Goal: Information Seeking & Learning: Find specific fact

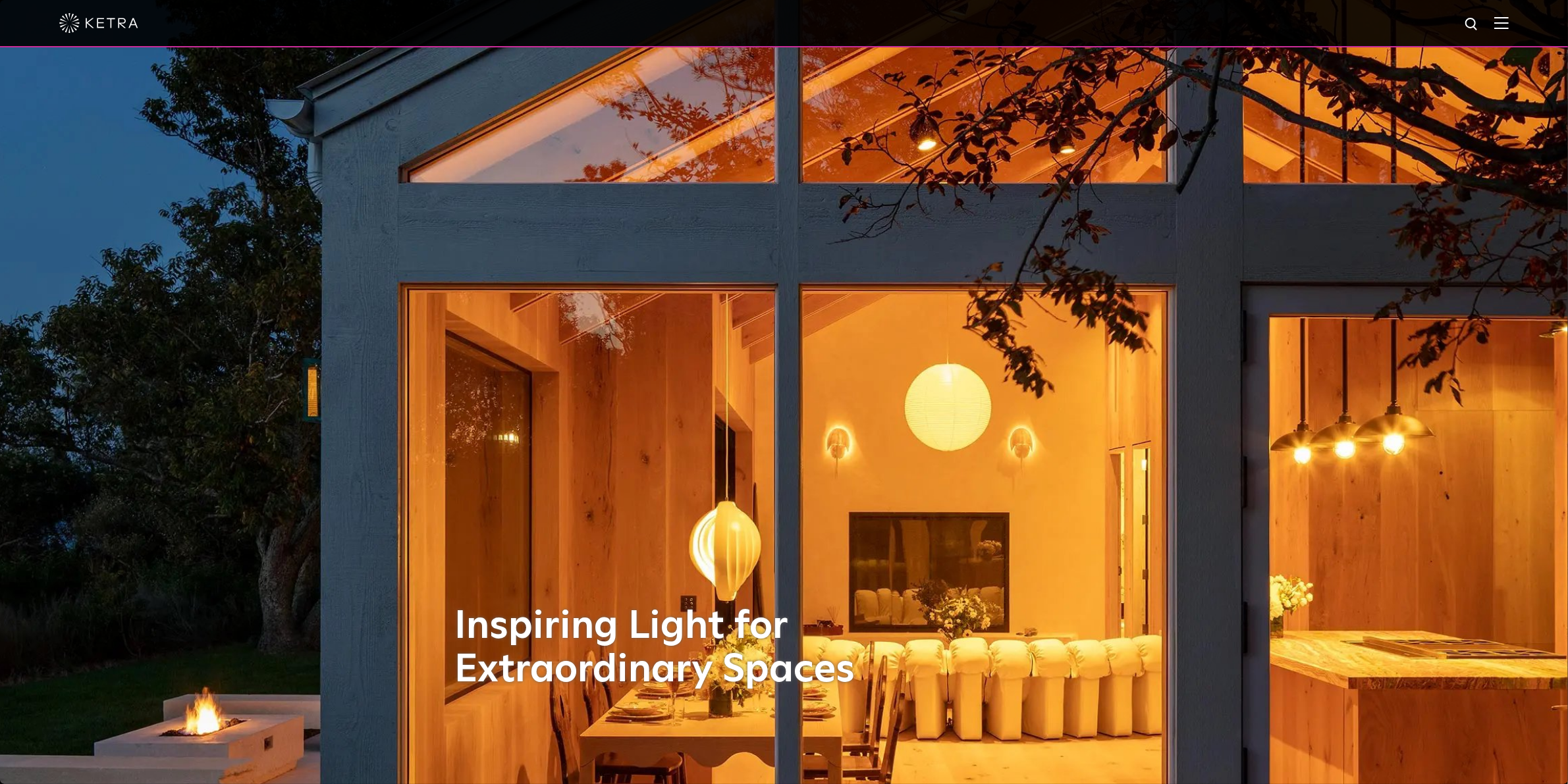
click at [1160, 29] on img at bounding box center [1472, 25] width 17 height 17
type input "n4"
click at [1160, 14] on button "Search" at bounding box center [1439, 24] width 20 height 20
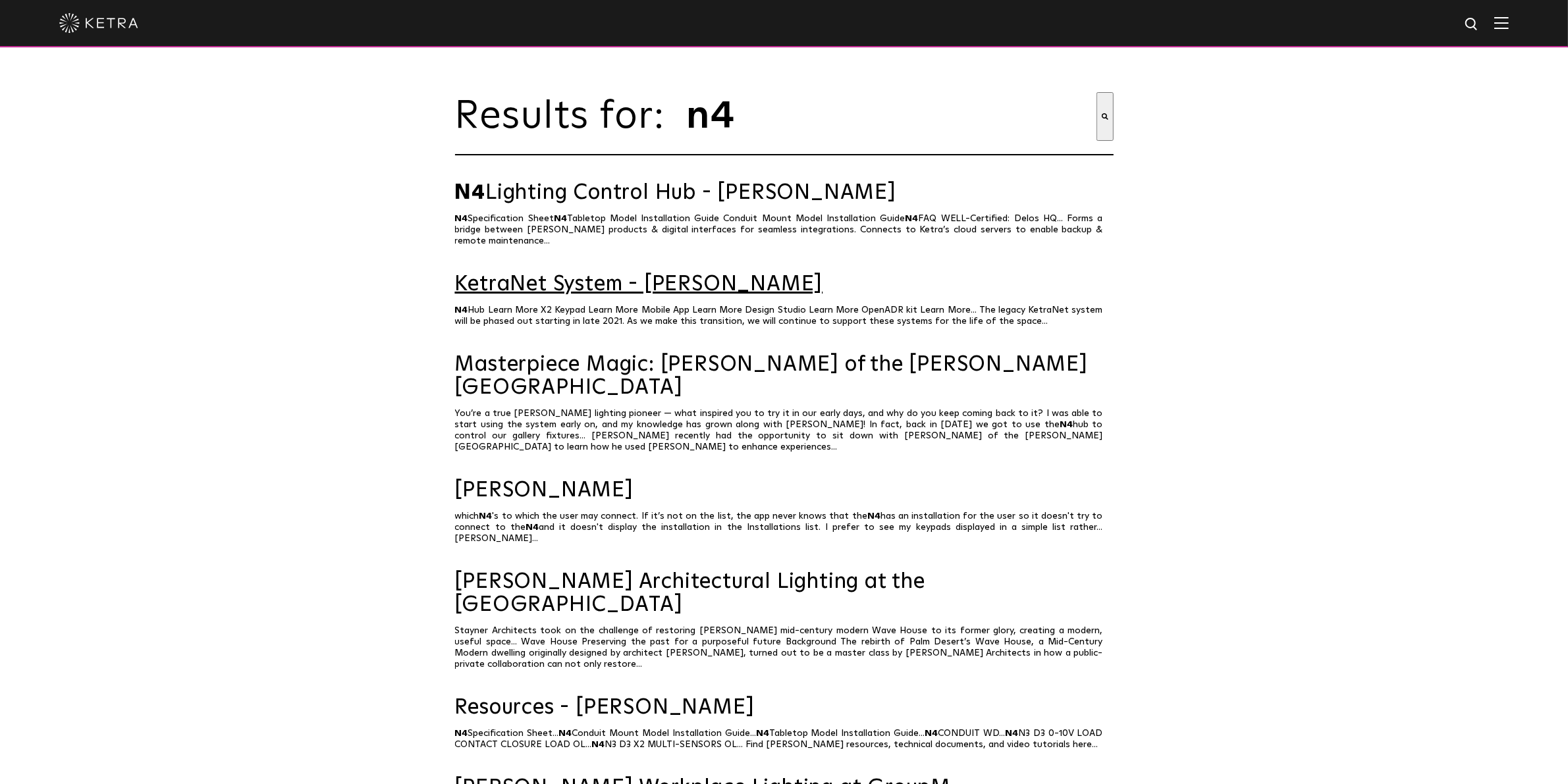
click at [627, 285] on link "KetraNet System - Ketra" at bounding box center [784, 284] width 658 height 23
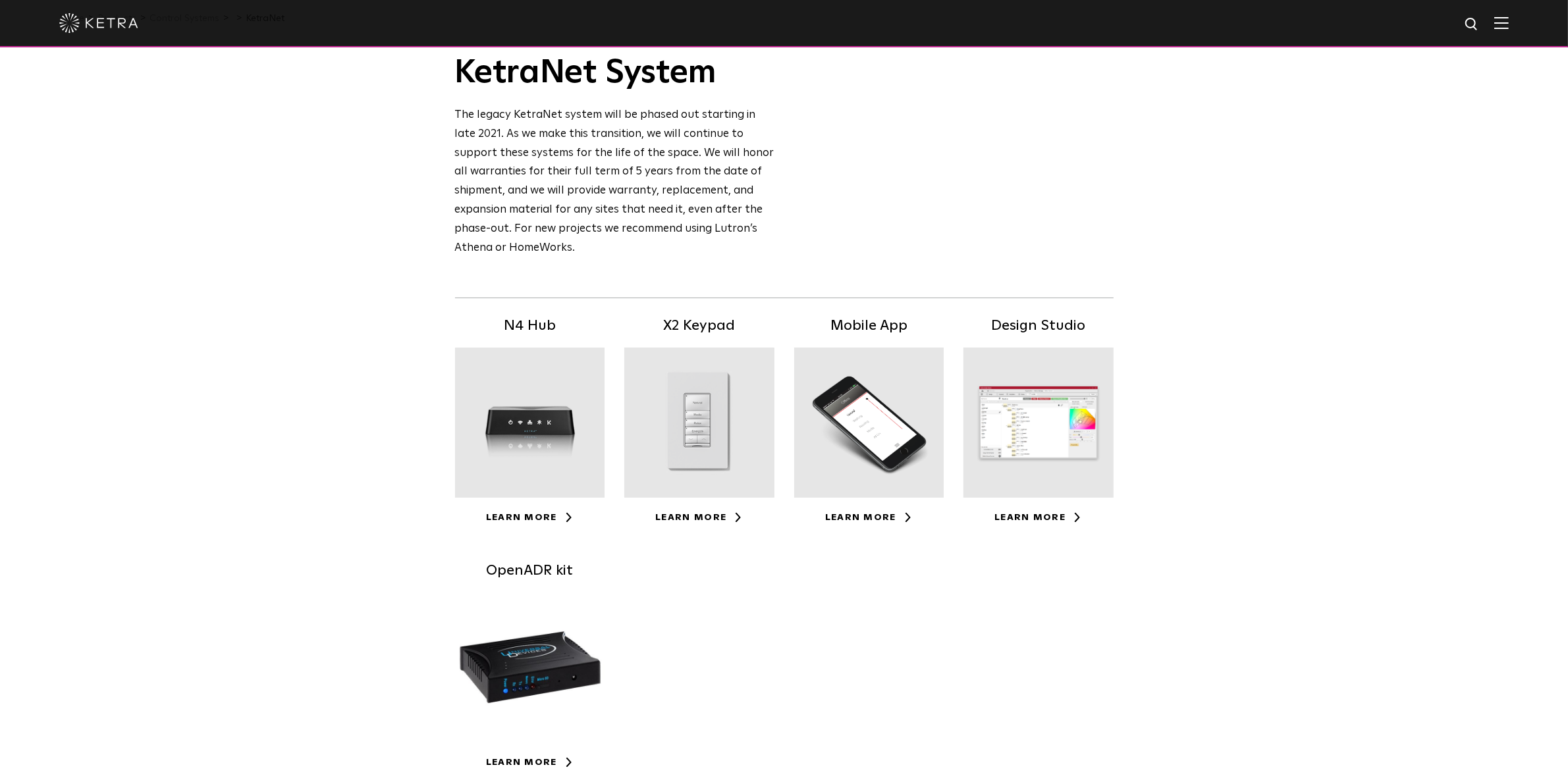
scroll to position [58, 0]
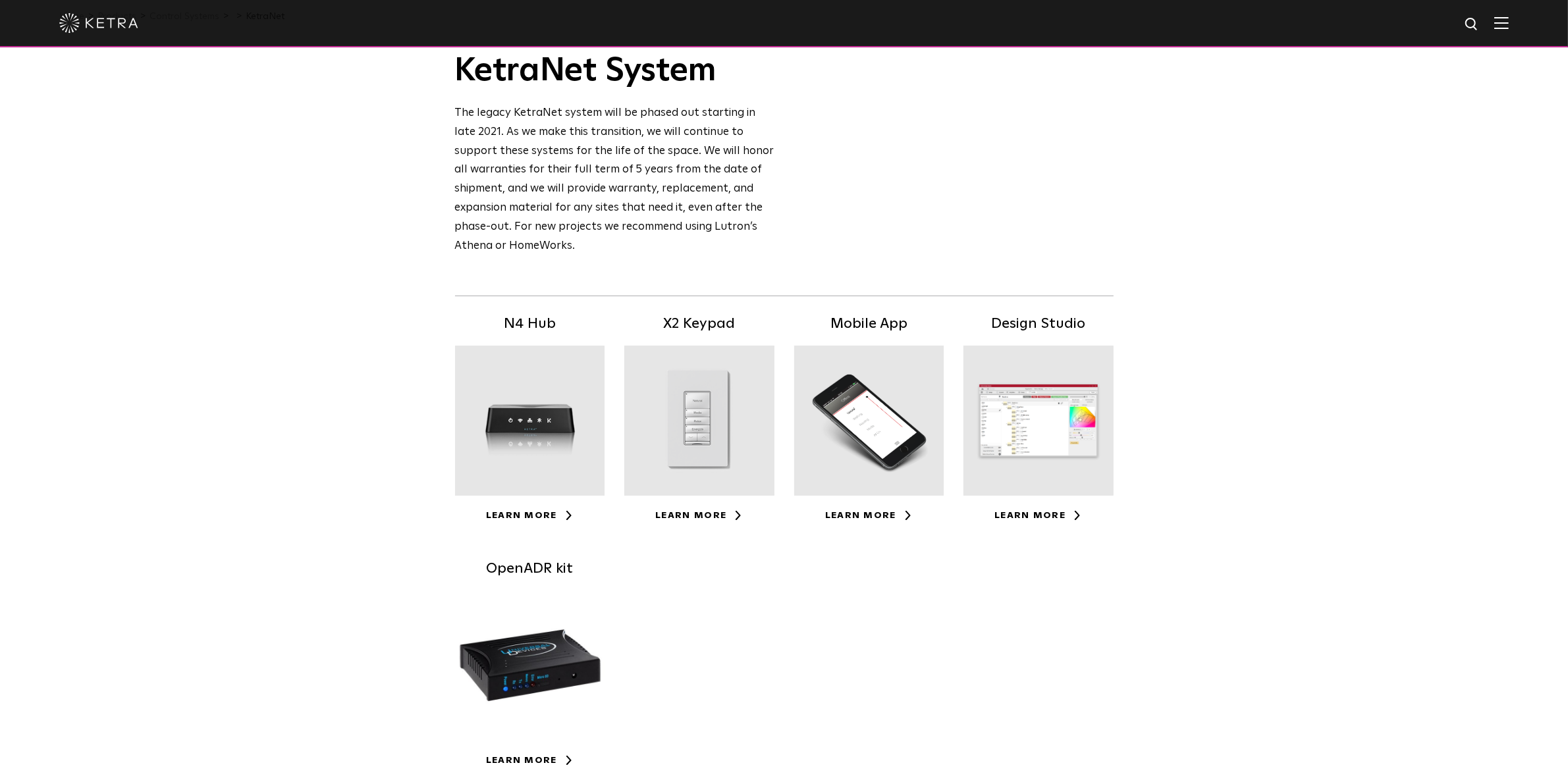
click at [543, 469] on div at bounding box center [530, 420] width 150 height 150
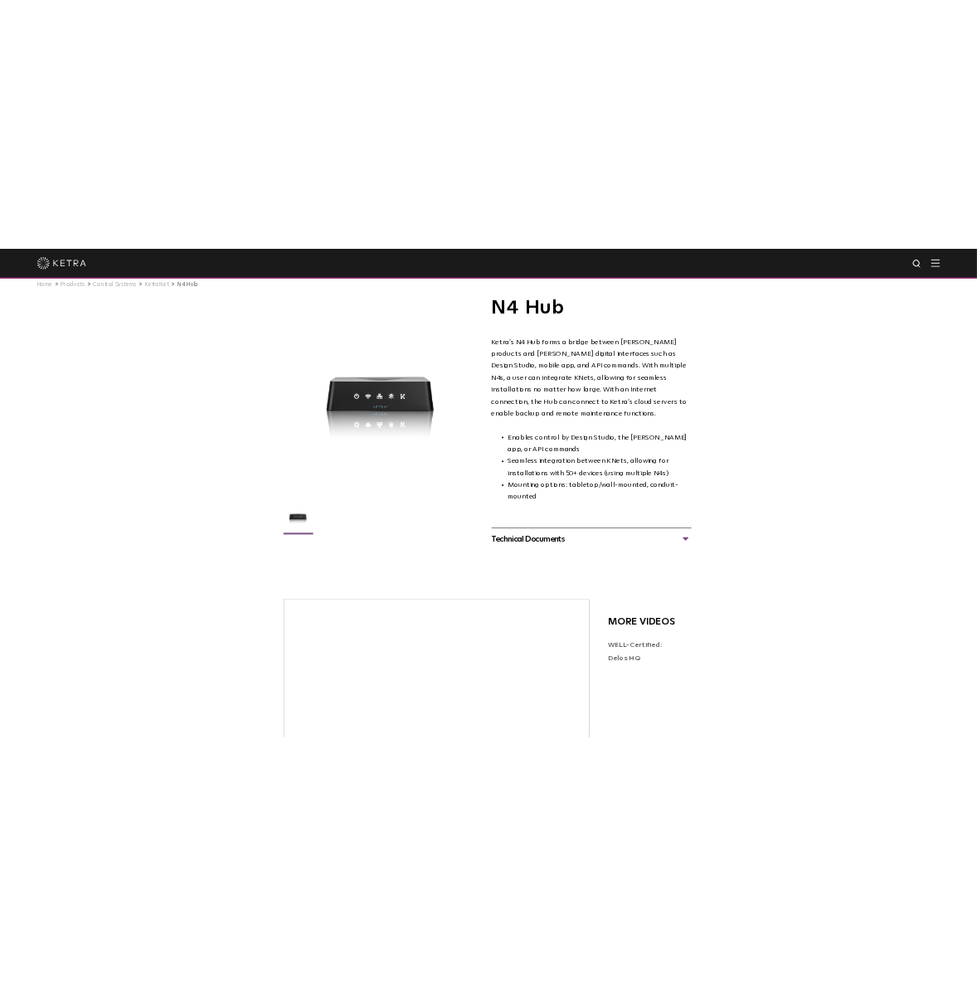
scroll to position [25, 0]
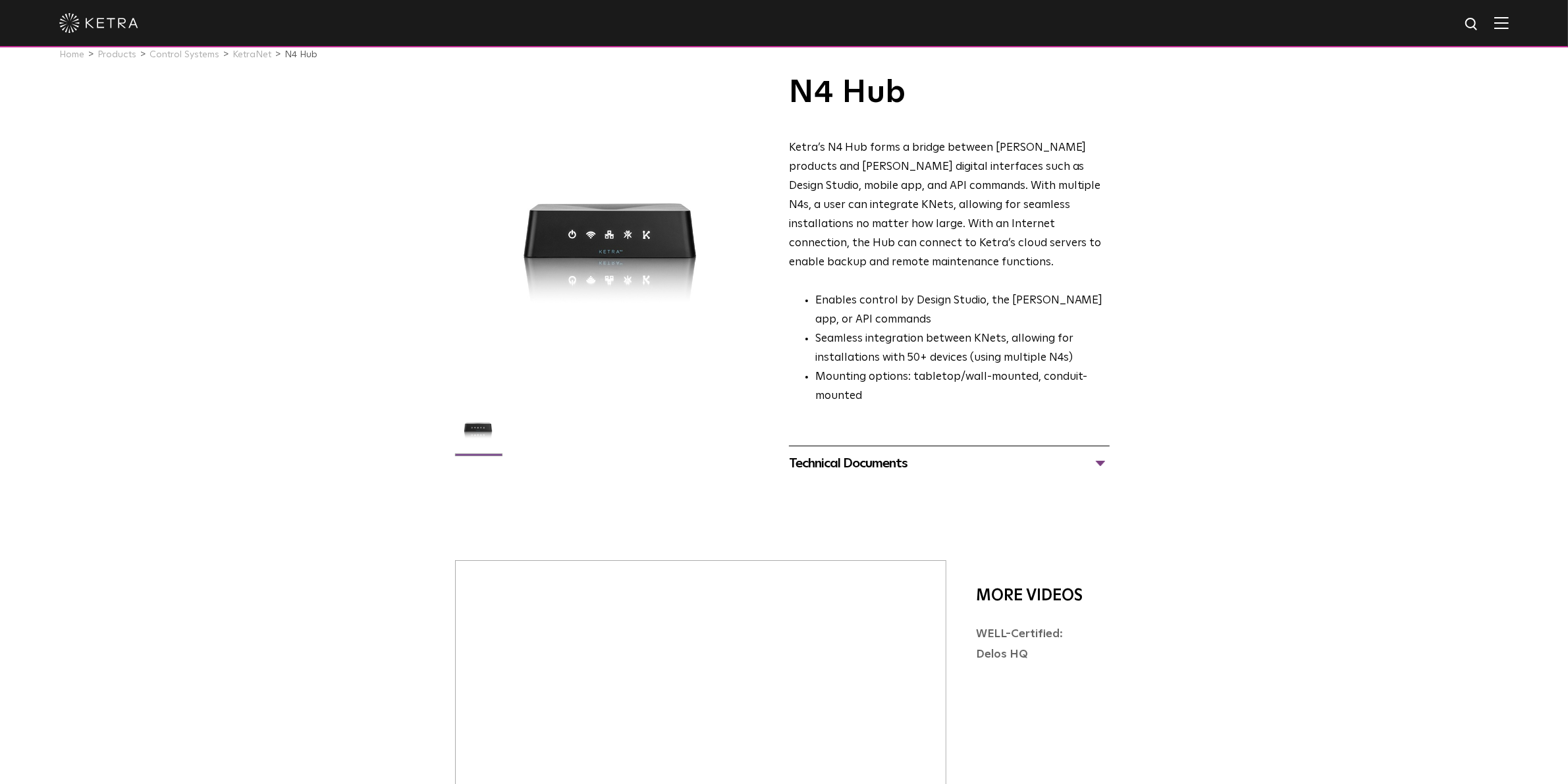
click at [991, 453] on div "Technical Documents" at bounding box center [950, 463] width 321 height 21
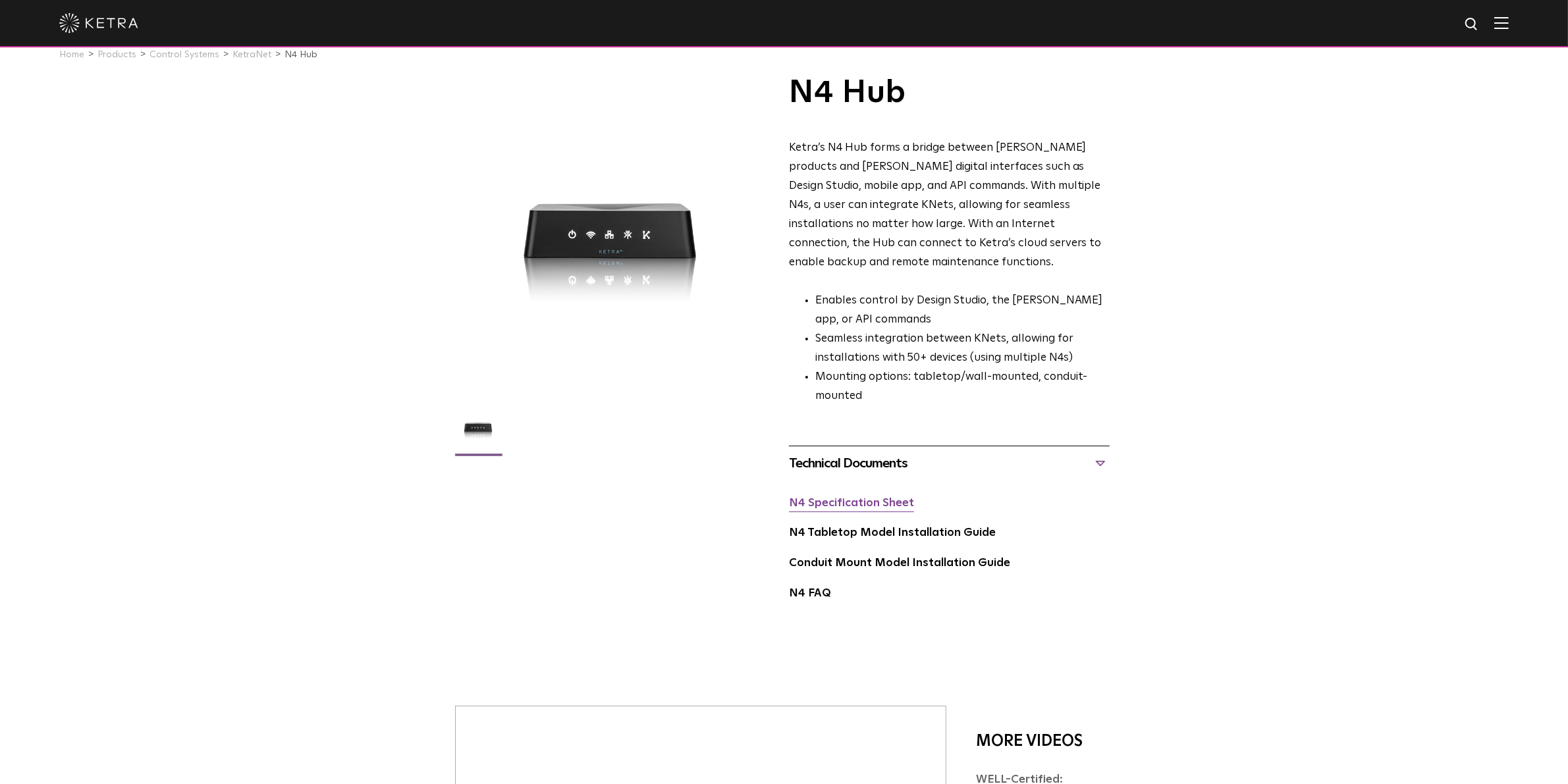
click at [893, 498] on link "N4 Specification Sheet" at bounding box center [852, 503] width 125 height 11
